Goal: Task Accomplishment & Management: Manage account settings

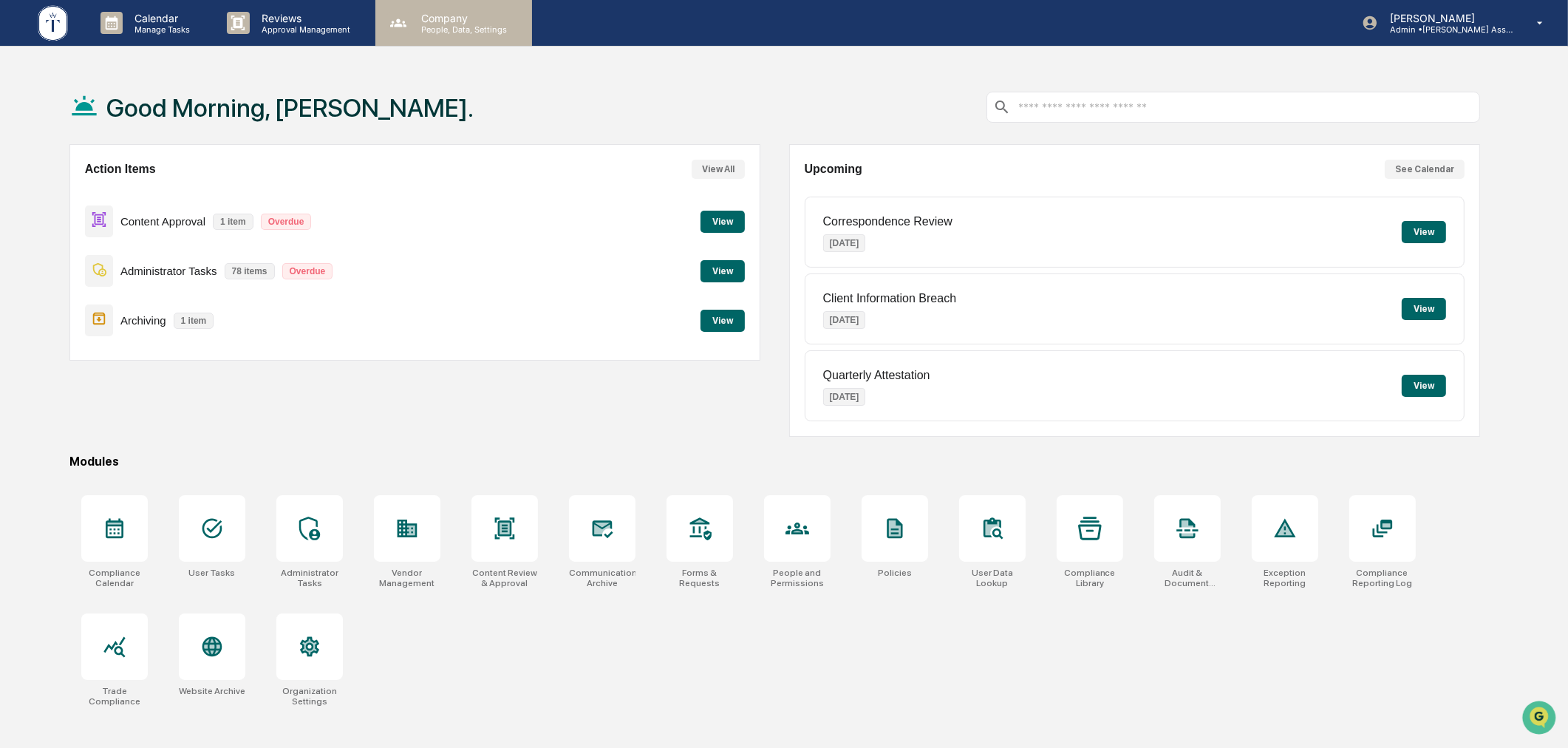
click at [483, 25] on p "People, Data, Settings" at bounding box center [462, 30] width 105 height 10
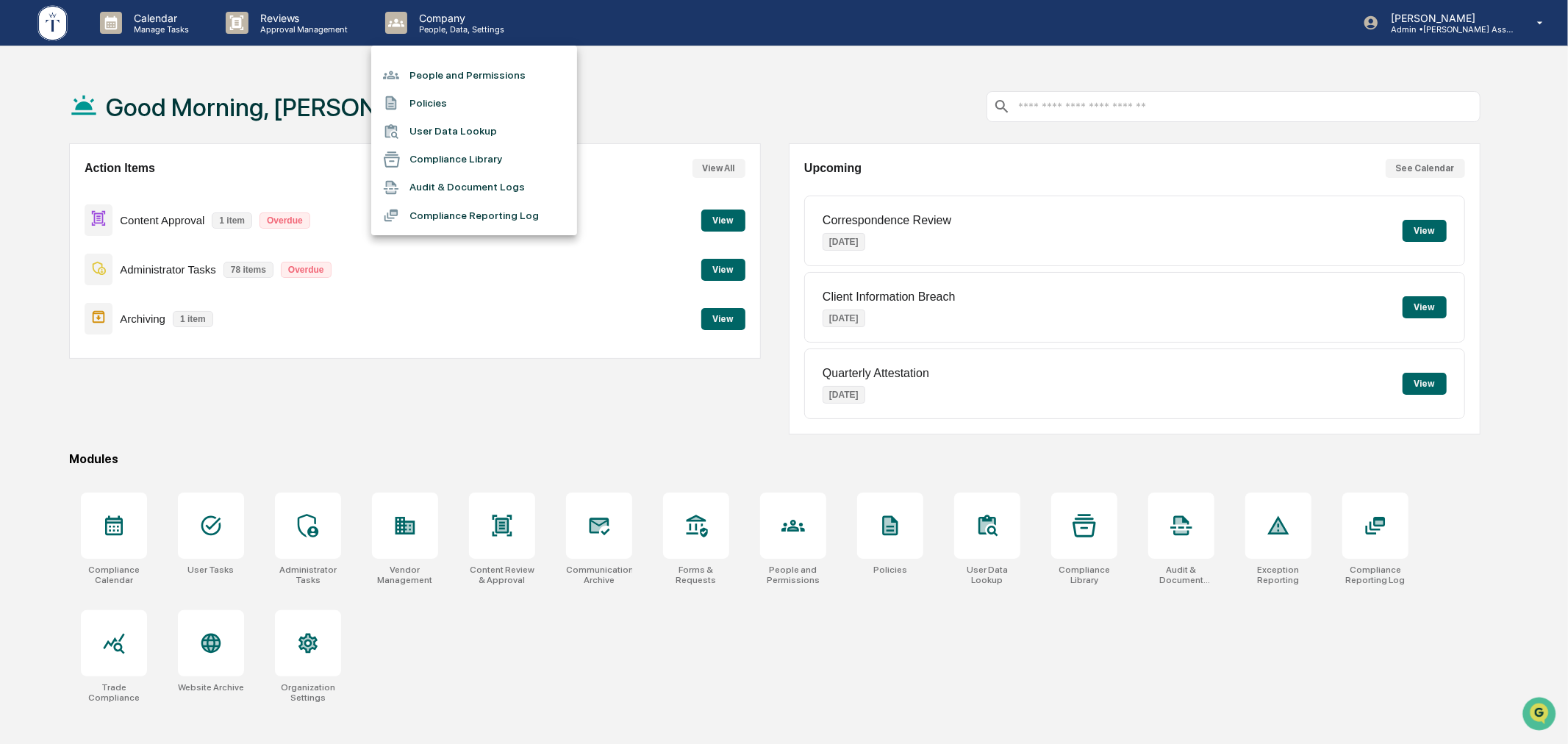
click at [480, 79] on li "People and Permissions" at bounding box center [474, 74] width 206 height 28
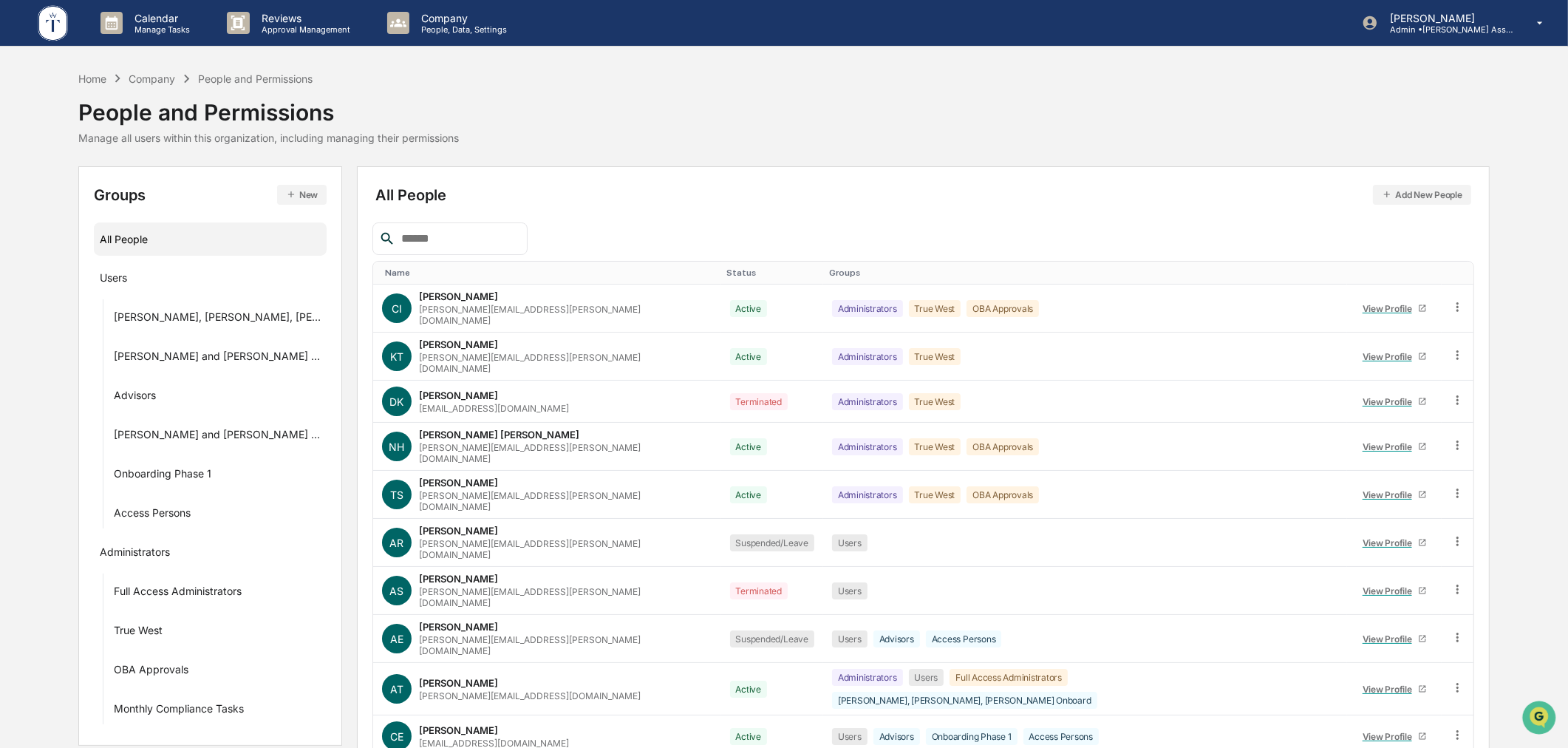
click at [754, 271] on div "Status" at bounding box center [772, 273] width 90 height 10
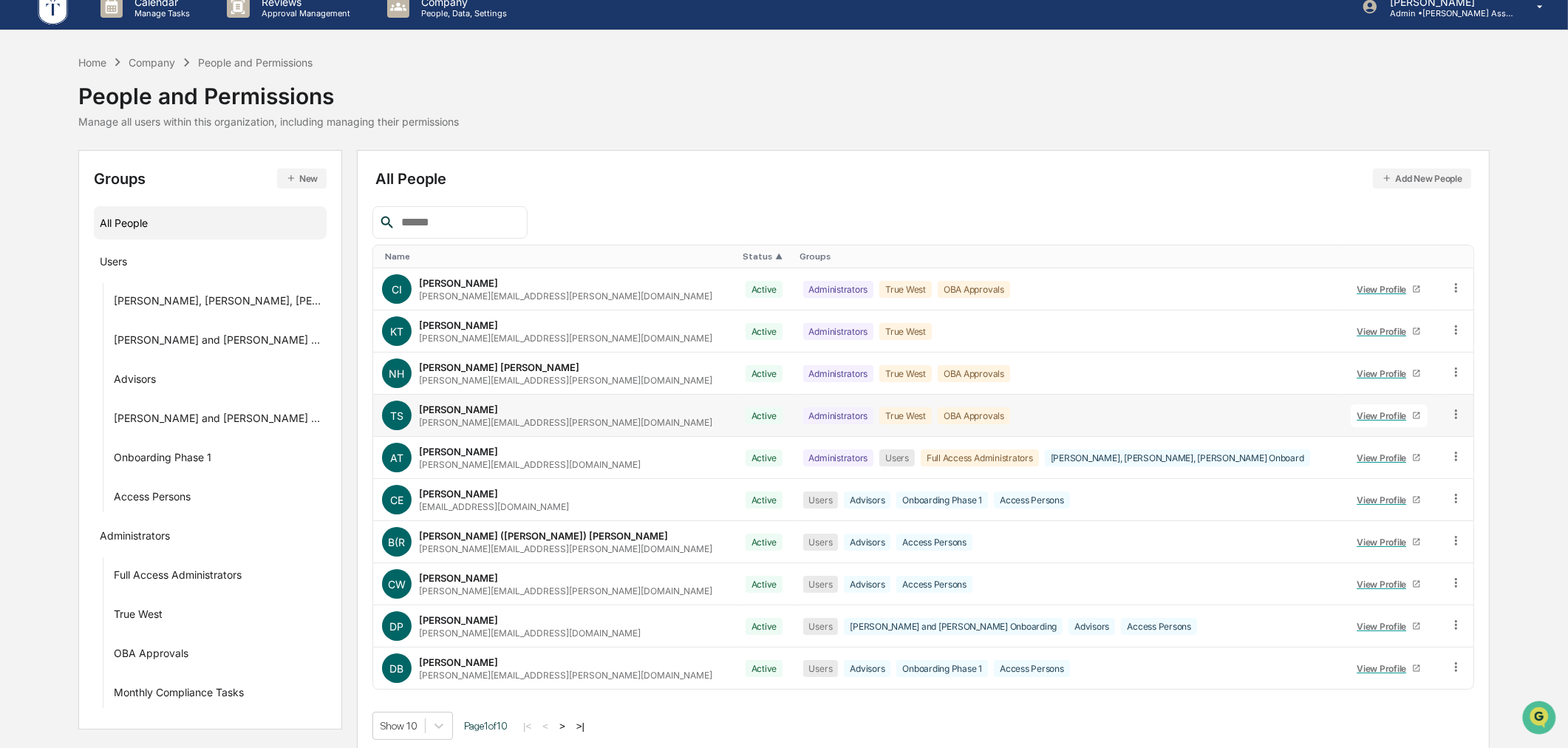
scroll to position [25, 0]
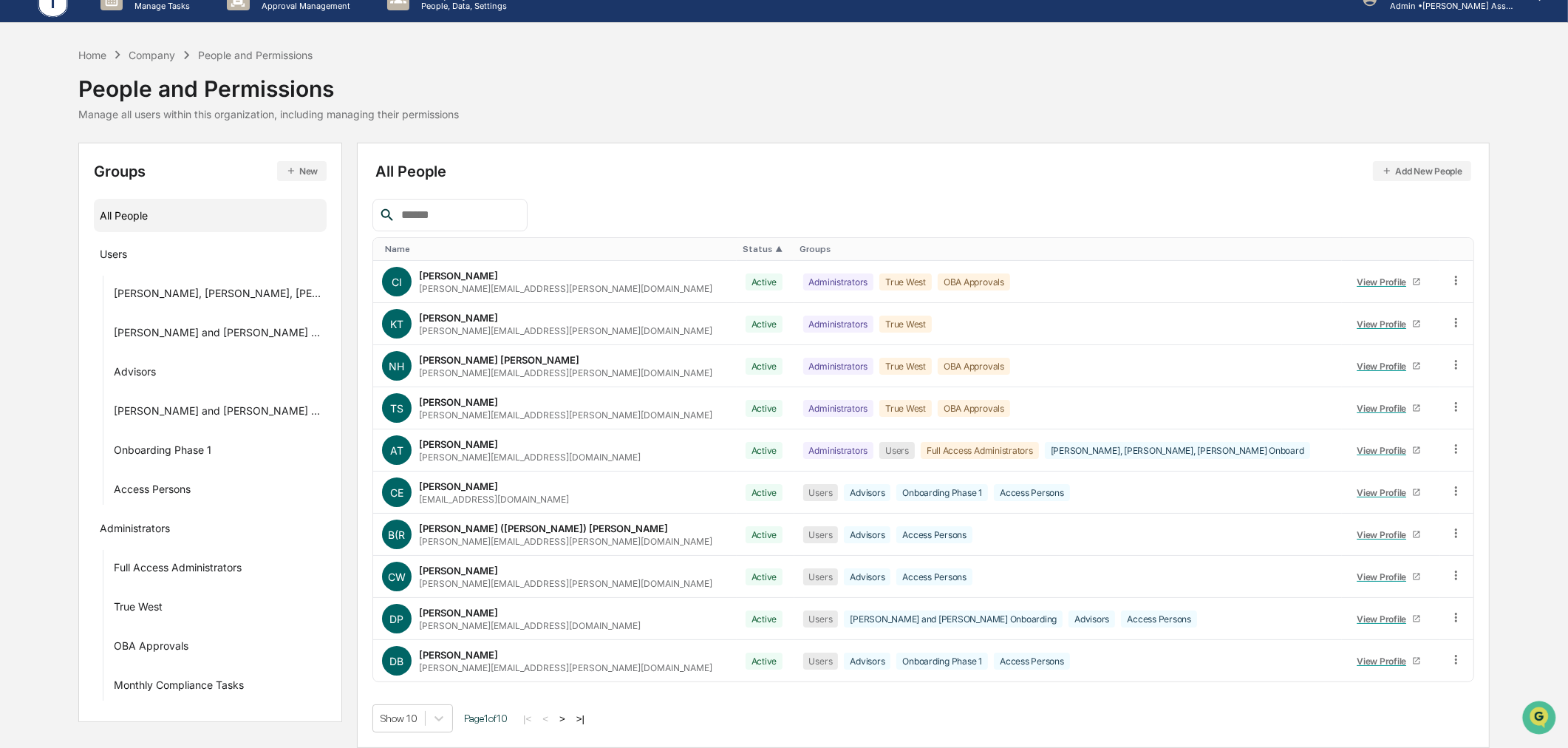
click at [560, 718] on button ">" at bounding box center [562, 718] width 14 height 13
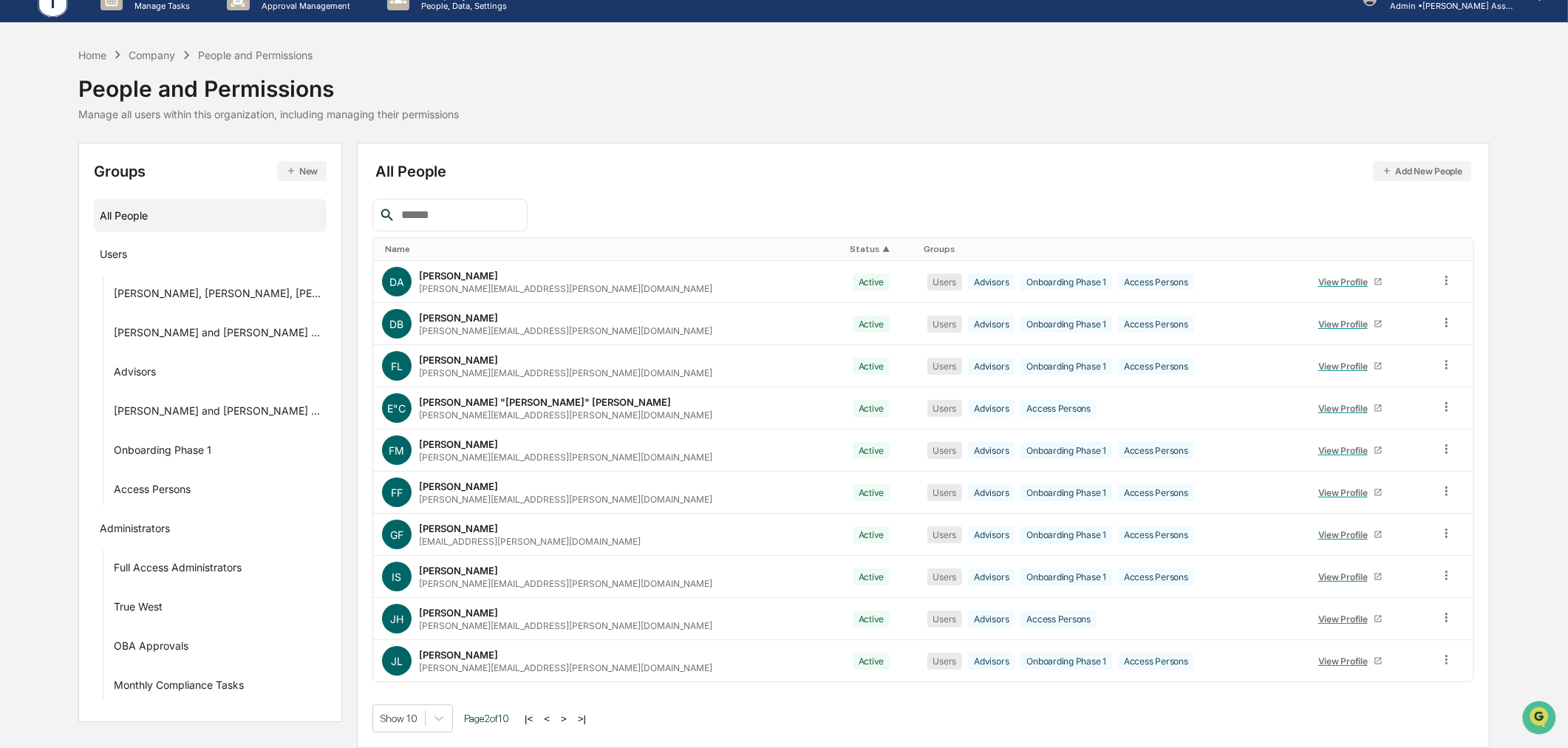
click at [560, 718] on button ">" at bounding box center [563, 718] width 14 height 13
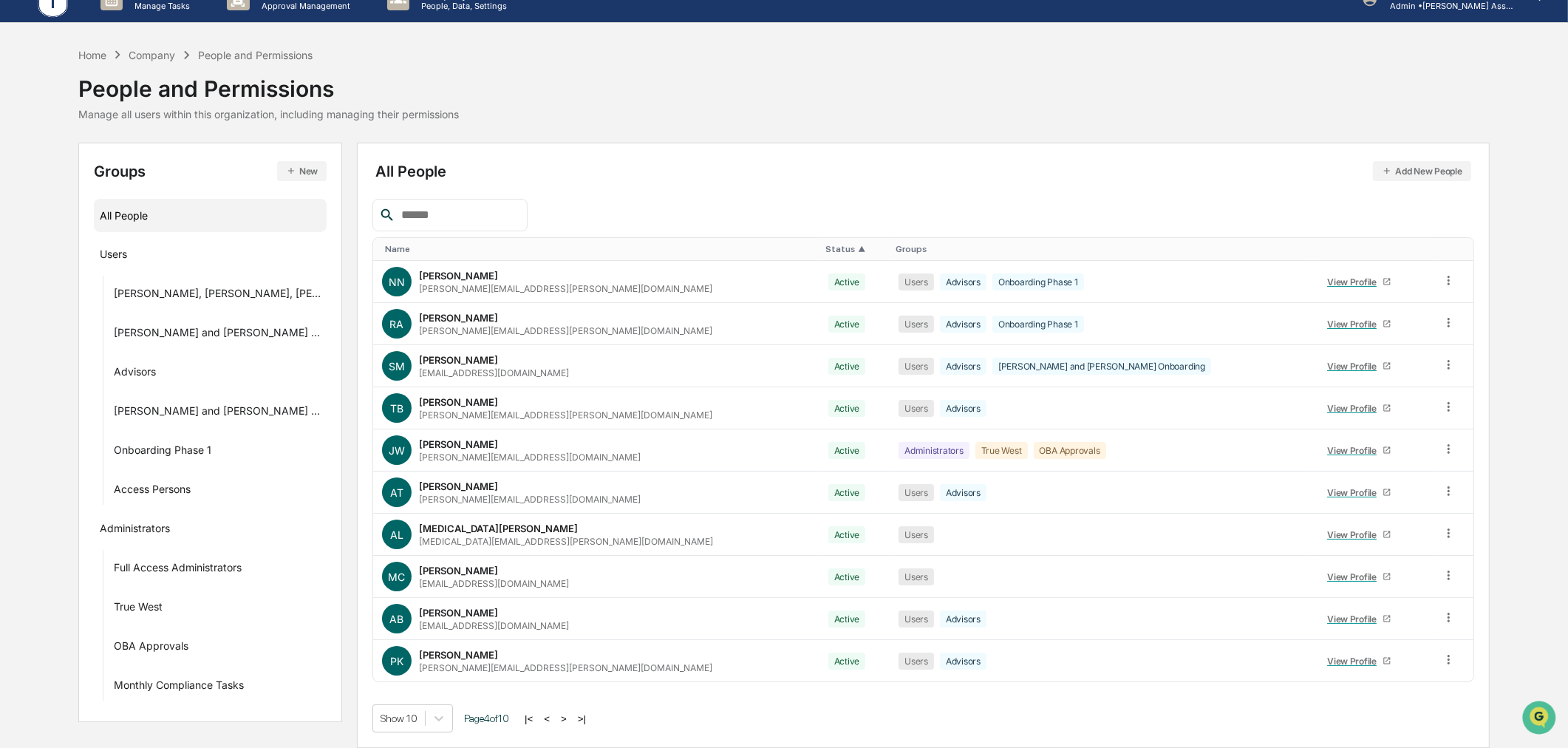
click at [560, 718] on button ">" at bounding box center [563, 718] width 14 height 13
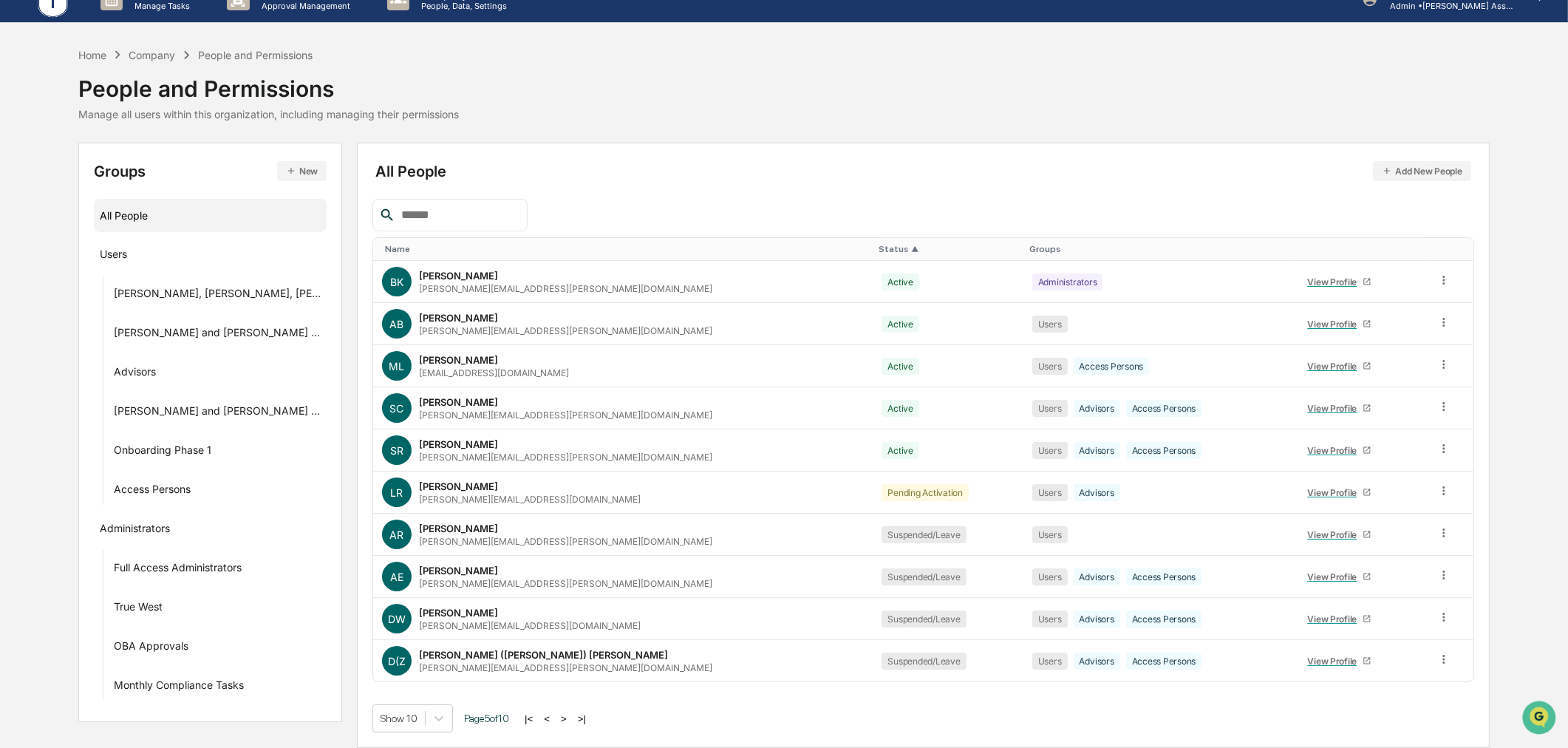
click at [560, 718] on button ">" at bounding box center [563, 718] width 14 height 13
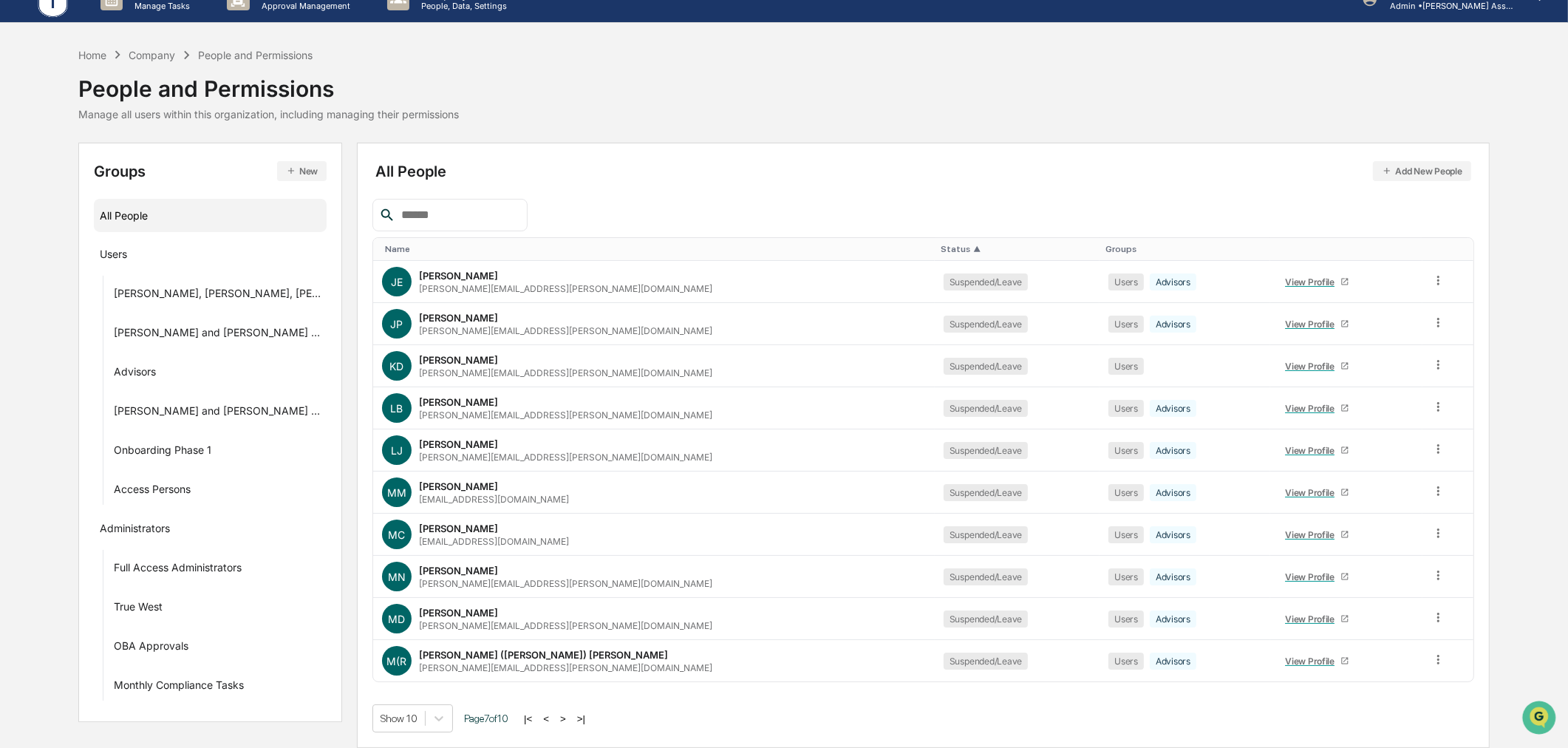
click at [525, 720] on button "|<" at bounding box center [528, 718] width 17 height 13
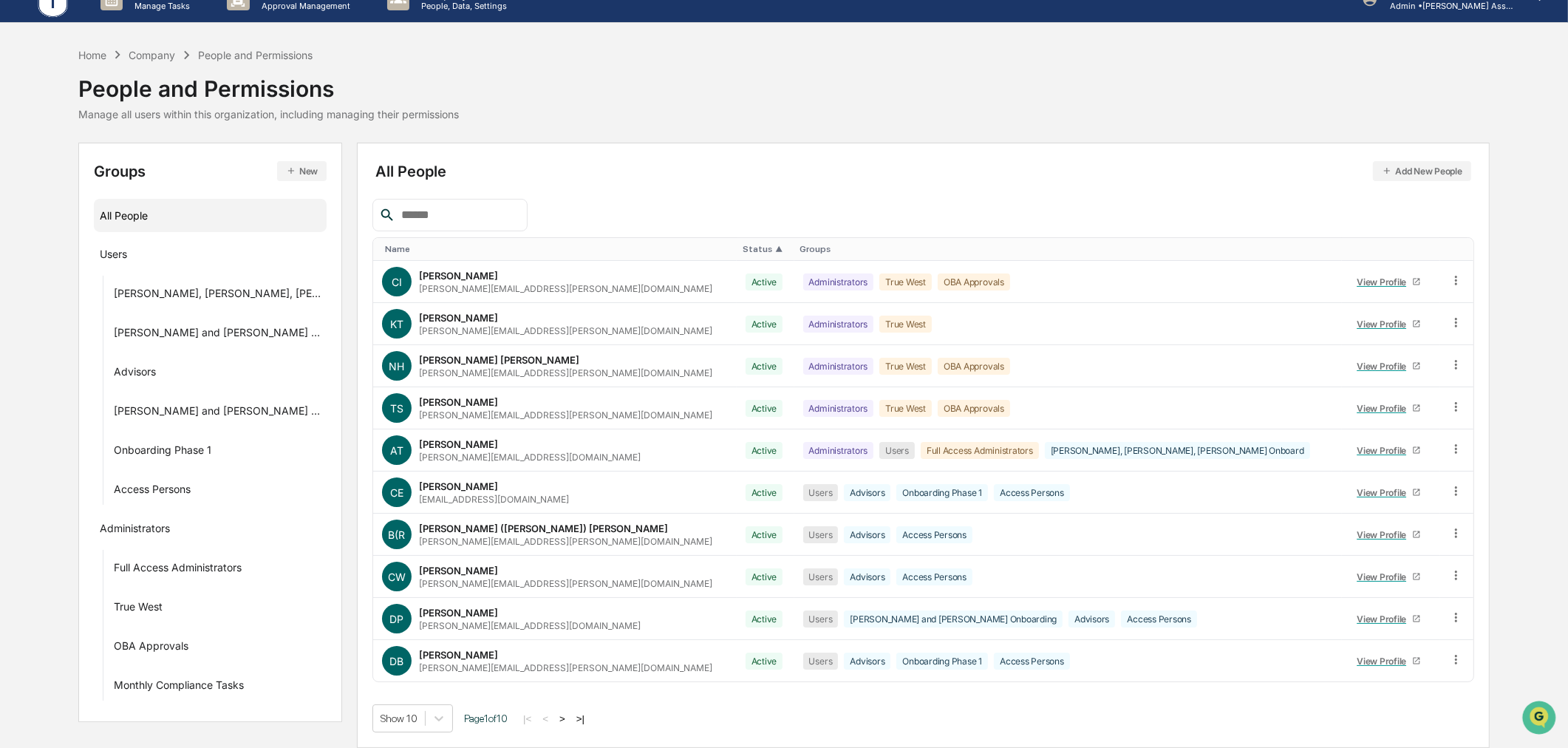
click at [555, 724] on button ">" at bounding box center [562, 718] width 14 height 13
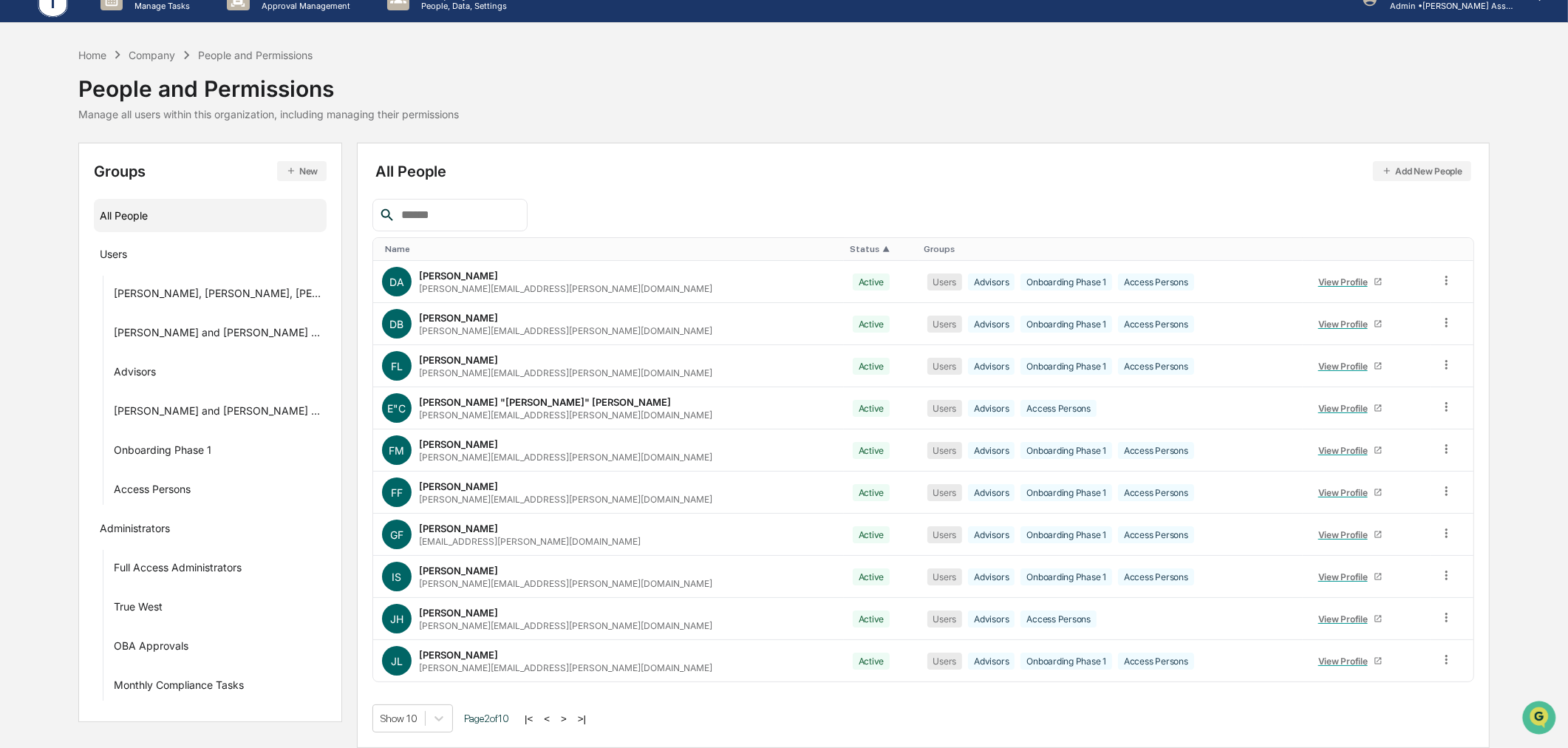
click at [557, 720] on button ">" at bounding box center [563, 718] width 14 height 13
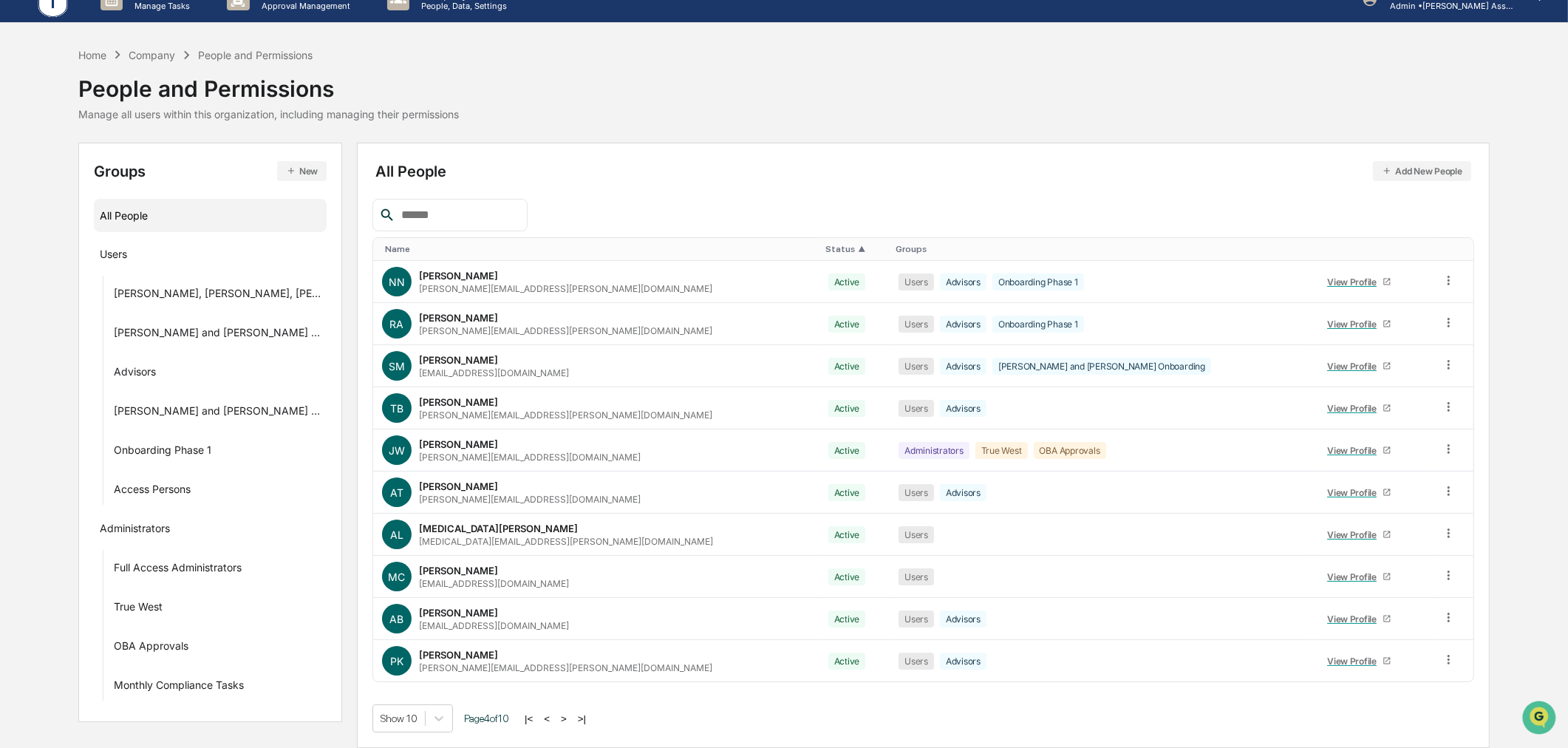
click at [556, 720] on button ">" at bounding box center [563, 718] width 14 height 13
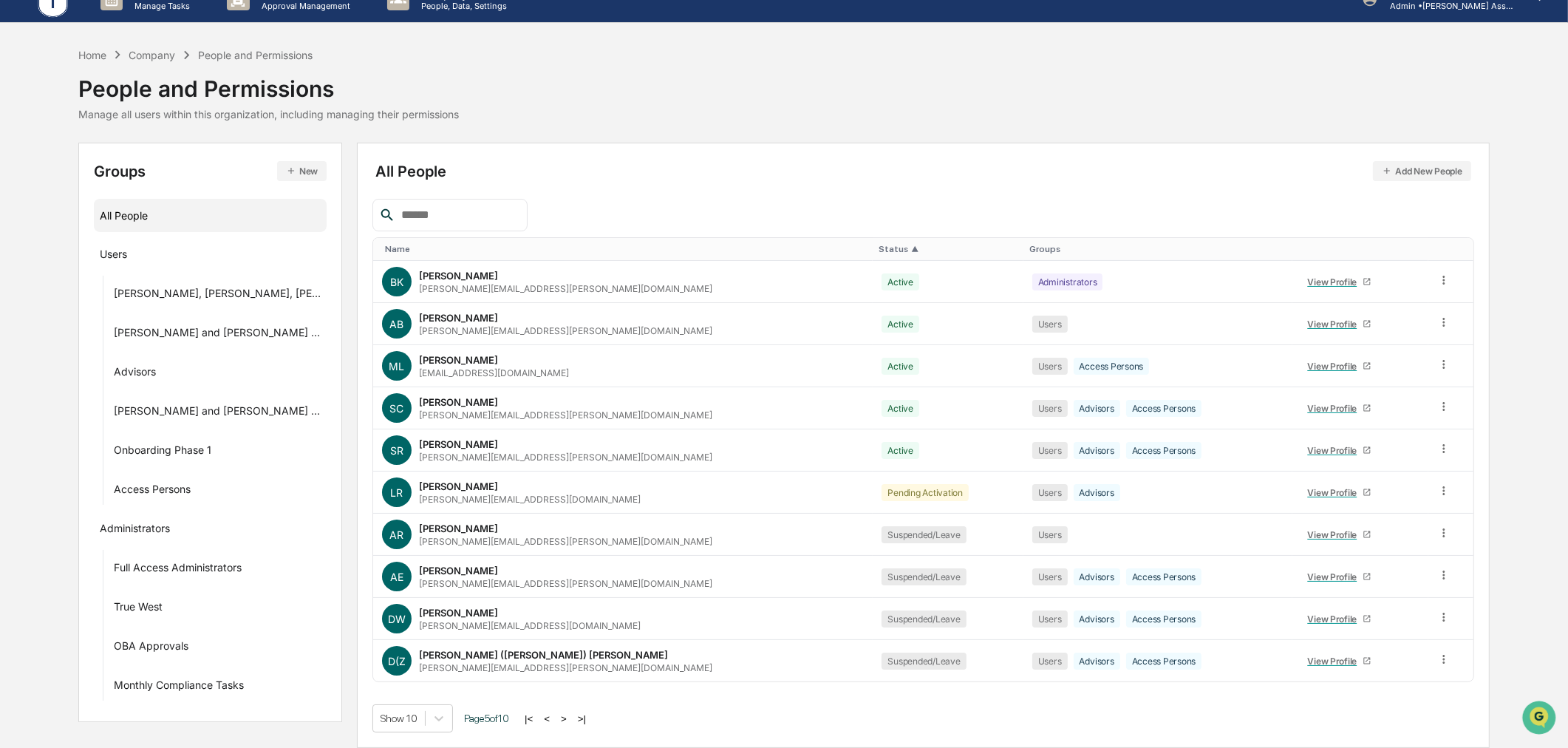
click at [528, 718] on button "|<" at bounding box center [529, 718] width 17 height 13
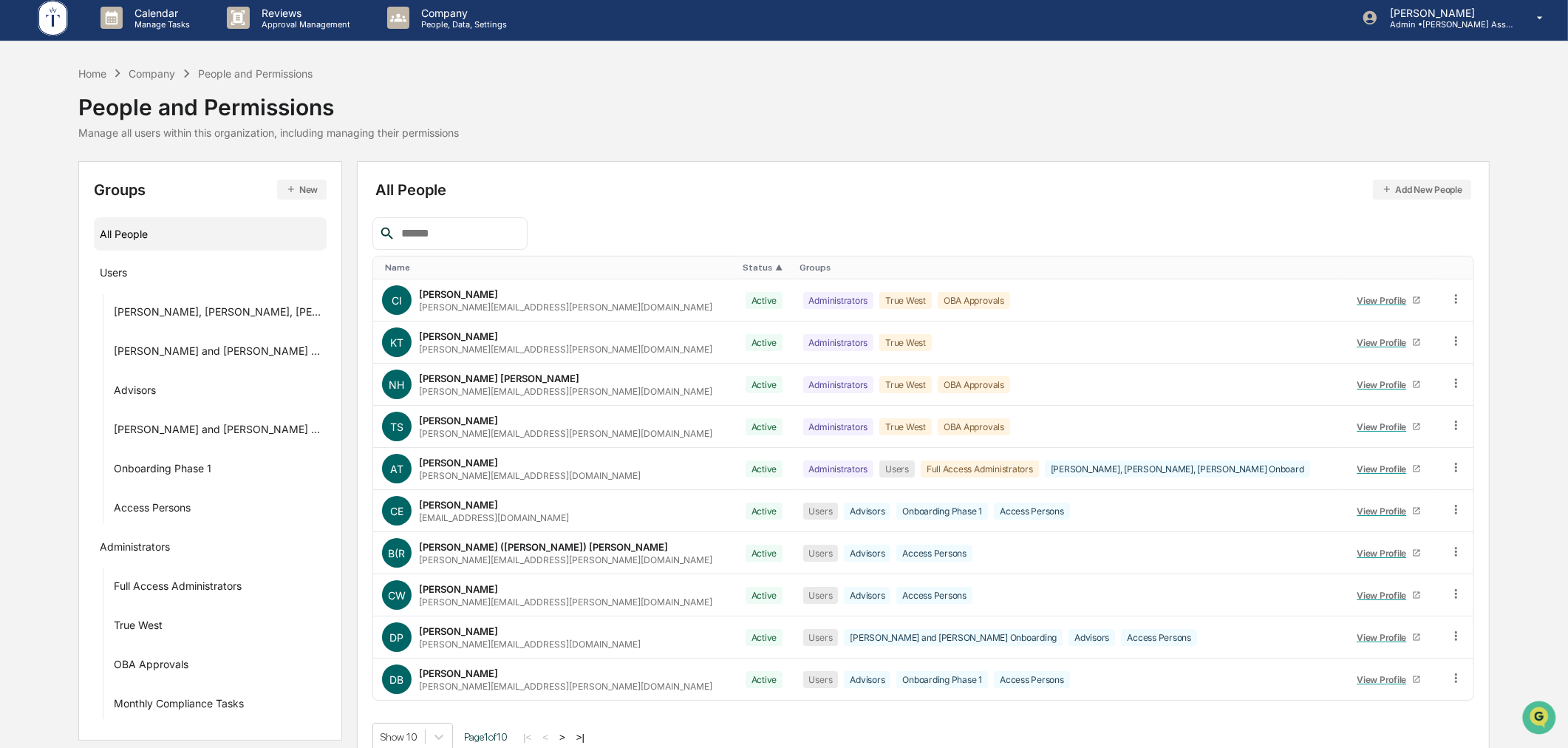
scroll to position [0, 0]
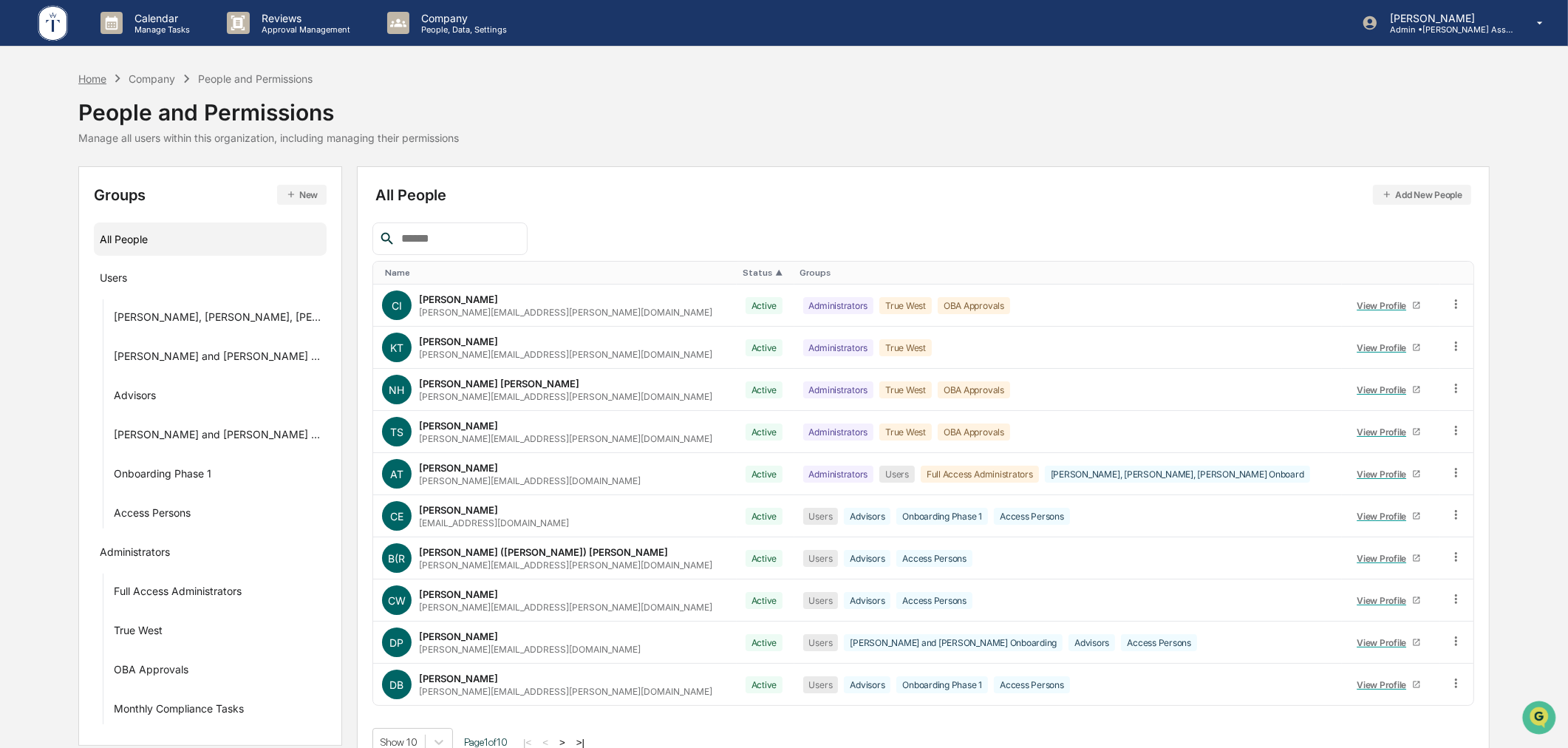
click at [100, 82] on div "Home" at bounding box center [92, 78] width 28 height 13
